Goal: Task Accomplishment & Management: Manage account settings

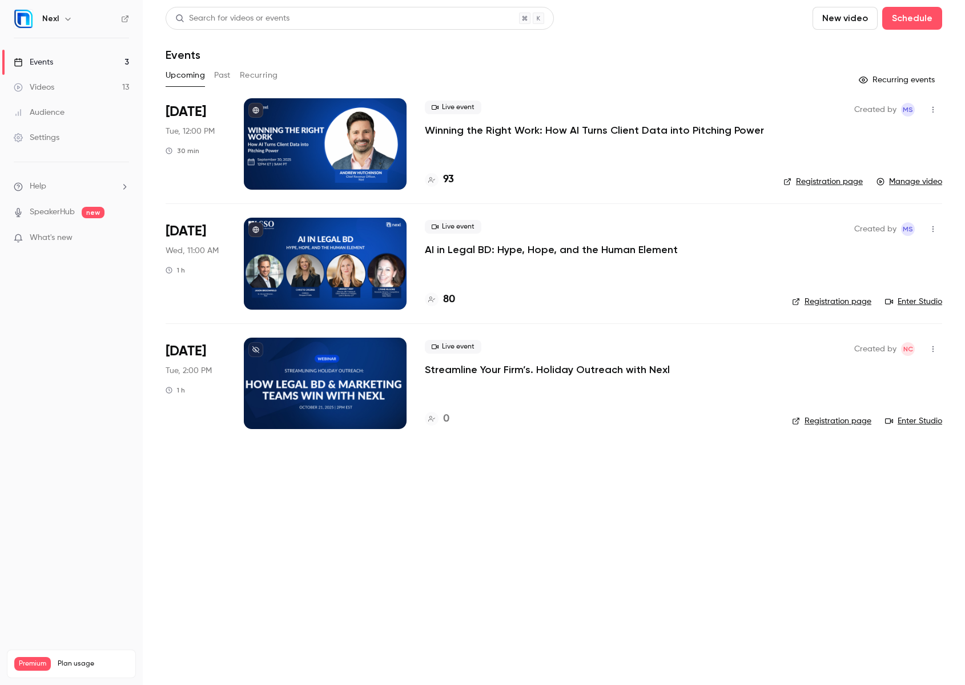
click at [365, 116] on div at bounding box center [325, 143] width 163 height 91
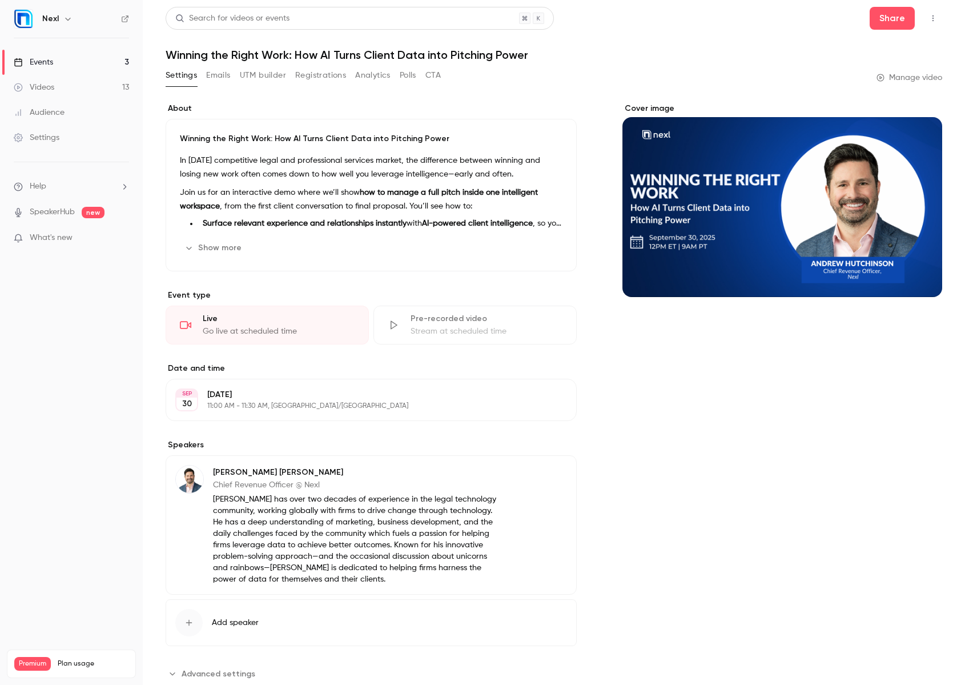
click at [43, 111] on div "Audience" at bounding box center [39, 112] width 51 height 11
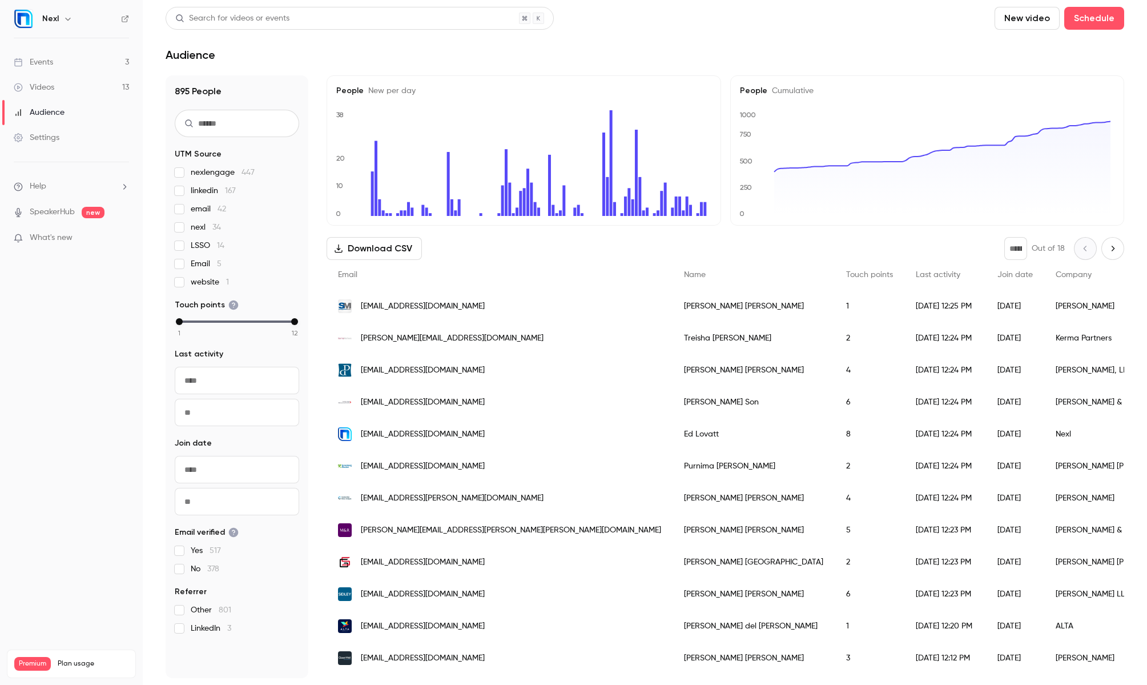
click at [43, 62] on div "Events" at bounding box center [33, 62] width 39 height 11
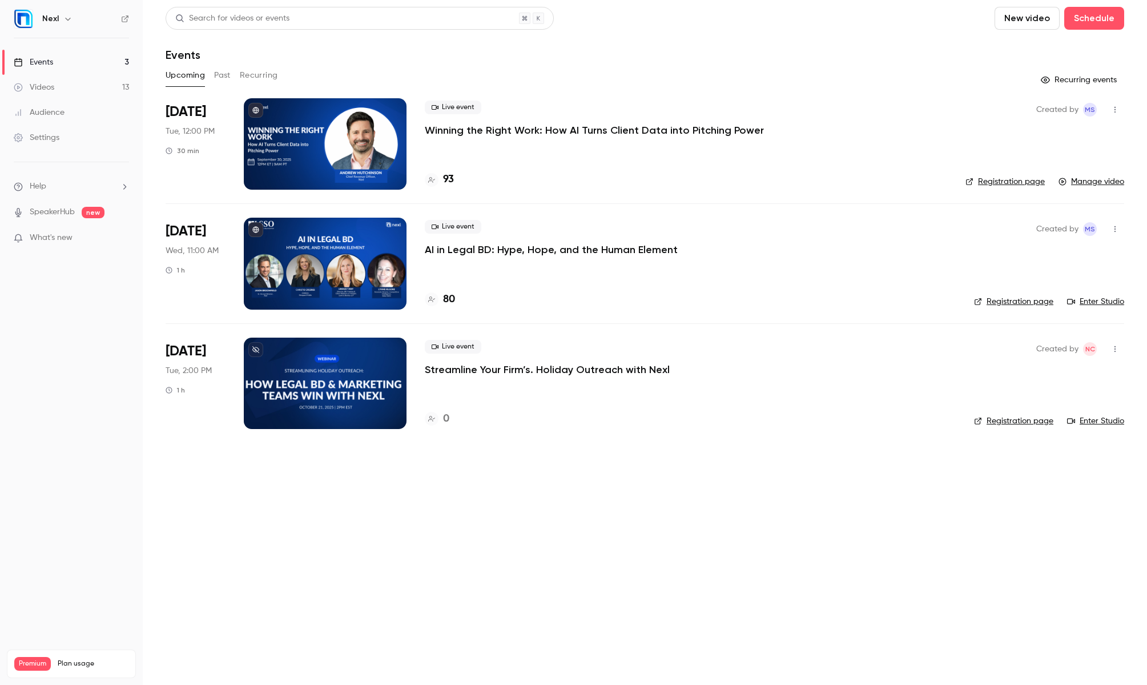
click at [332, 150] on div at bounding box center [325, 143] width 163 height 91
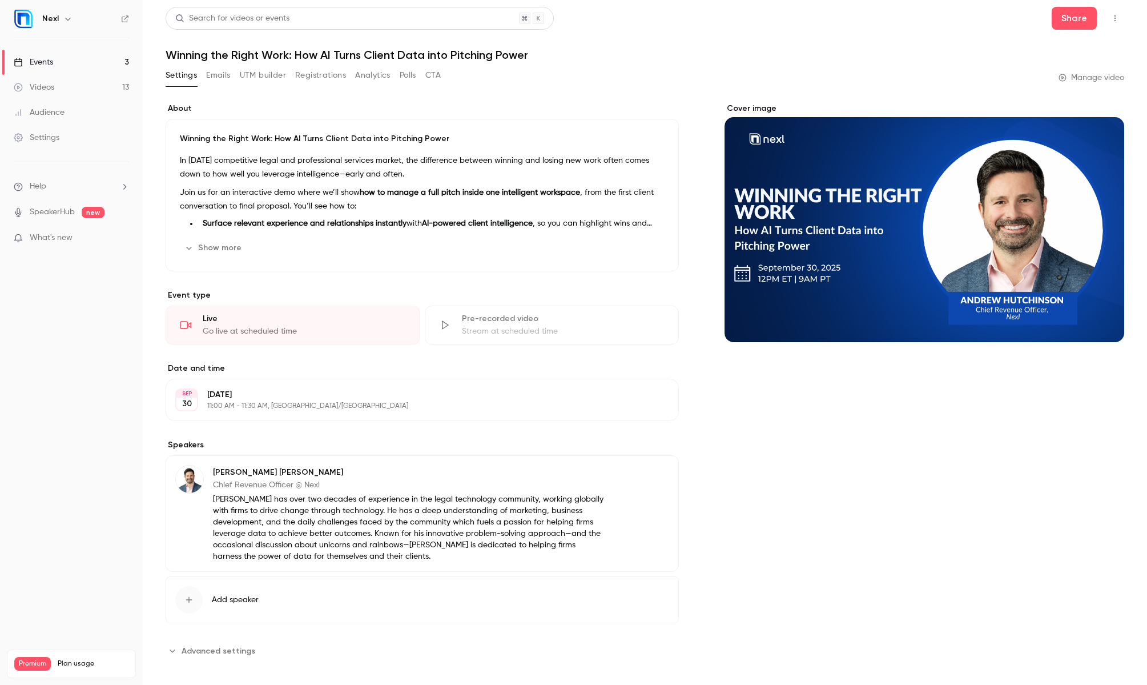
click at [372, 74] on button "Analytics" at bounding box center [372, 75] width 35 height 18
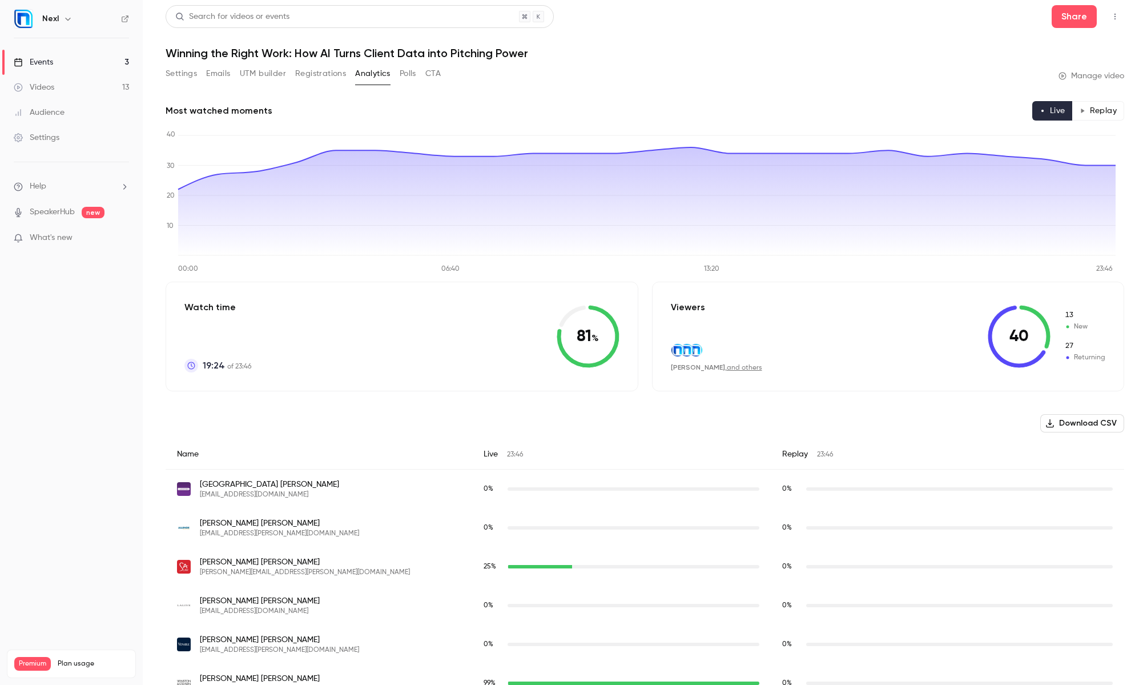
scroll to position [2, 0]
click at [965, 326] on span "New" at bounding box center [1085, 326] width 41 height 10
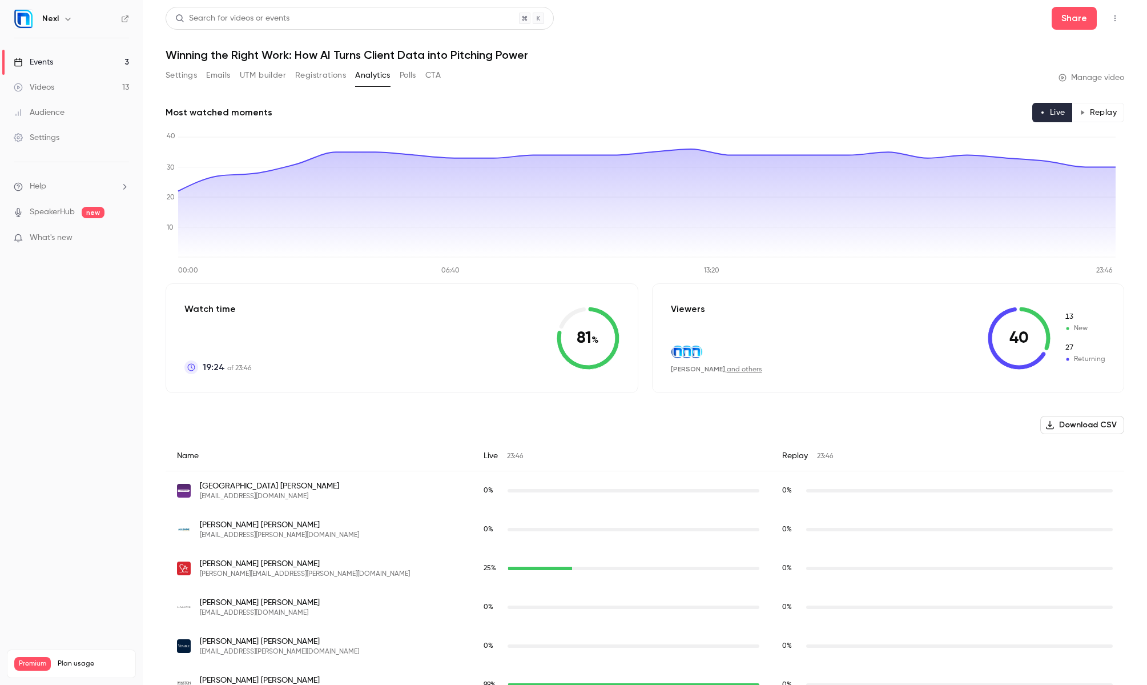
click at [319, 78] on button "Registrations" at bounding box center [320, 75] width 51 height 18
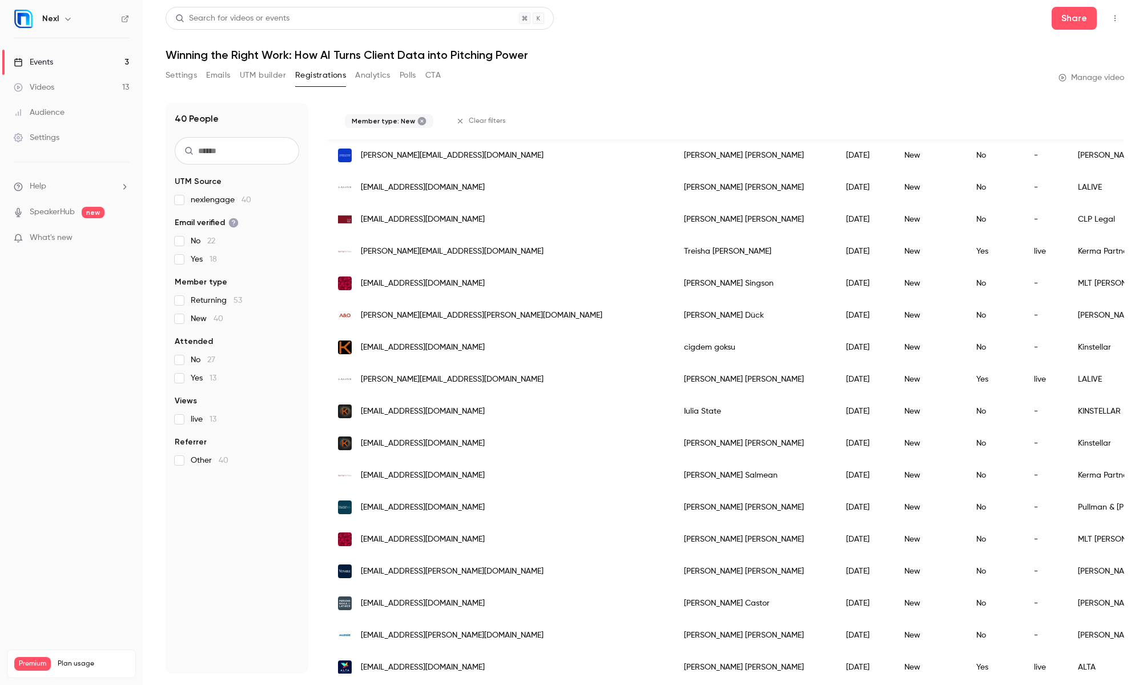
scroll to position [778, 0]
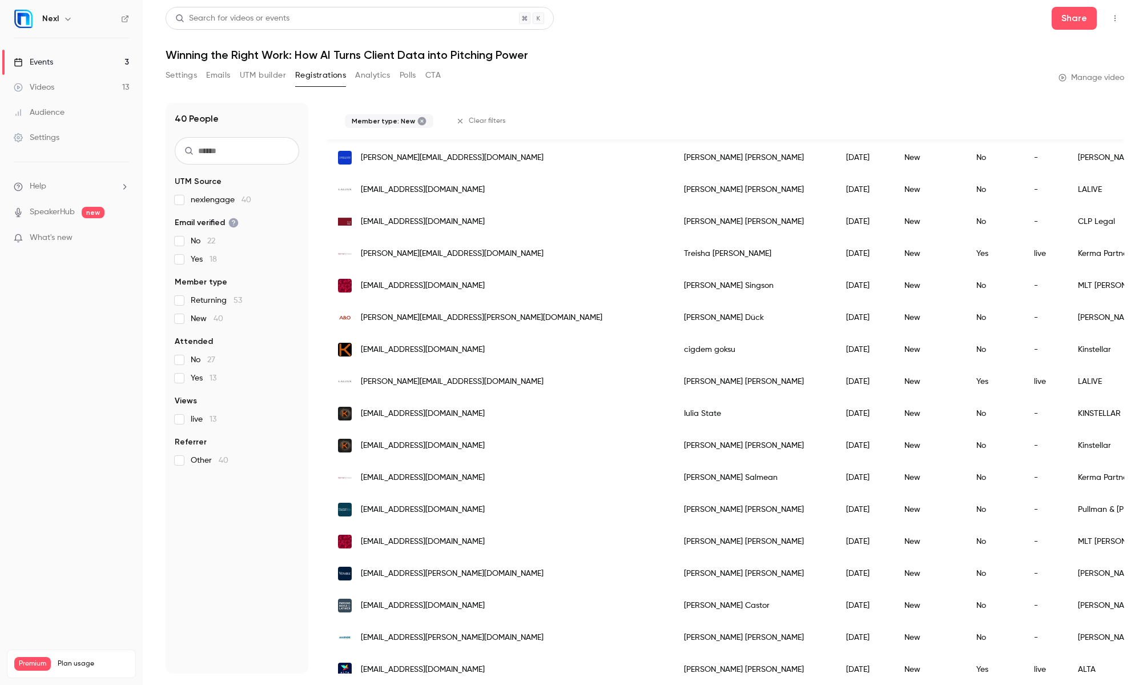
click at [367, 76] on button "Analytics" at bounding box center [372, 75] width 35 height 18
